Goal: Find specific page/section: Find specific page/section

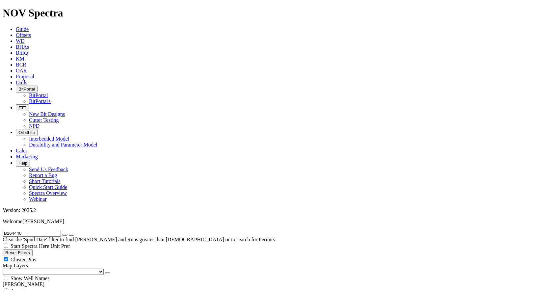
click at [26, 105] on span "FTT" at bounding box center [22, 107] width 8 height 5
click at [59, 117] on link "Cutter Testing" at bounding box center [44, 120] width 30 height 6
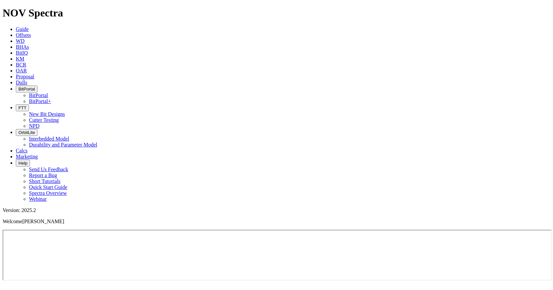
click at [29, 104] on button "FTT" at bounding box center [22, 107] width 13 height 7
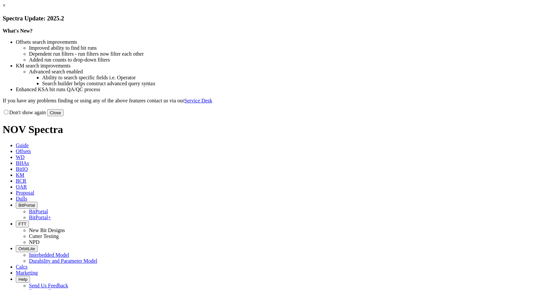
click at [64, 116] on button "Close" at bounding box center [55, 112] width 16 height 7
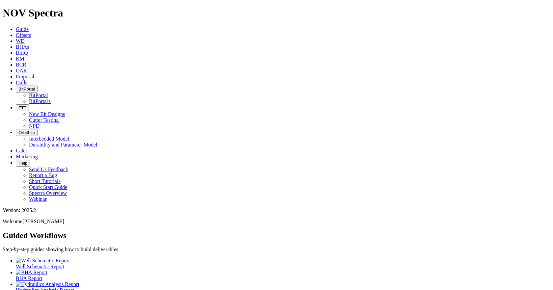
click at [18, 105] on icon "button" at bounding box center [18, 107] width 0 height 5
click at [59, 117] on link "Cutter Testing" at bounding box center [44, 120] width 30 height 6
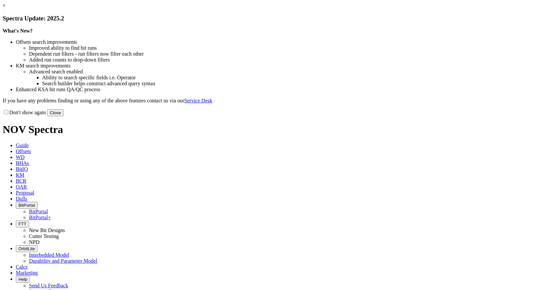
select select "Cutter"
click at [64, 116] on button "Close" at bounding box center [55, 112] width 16 height 7
